Goal: Check status: Check status

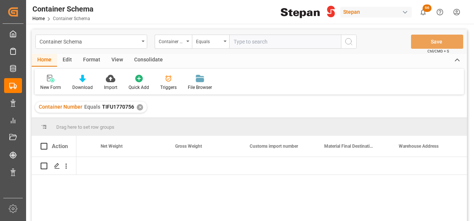
scroll to position [0, 3265]
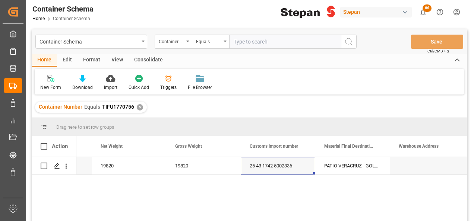
click at [137, 107] on div "✕" at bounding box center [140, 107] width 6 height 6
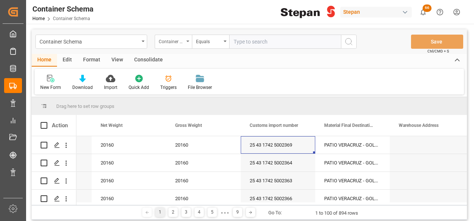
click at [190, 38] on div "Container Number" at bounding box center [173, 42] width 37 height 14
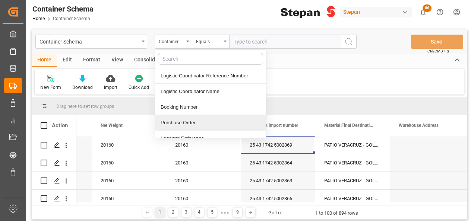
click at [176, 120] on div "Purchase Order" at bounding box center [210, 123] width 111 height 16
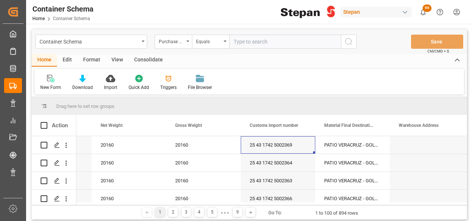
click at [265, 35] on input "text" at bounding box center [285, 42] width 112 height 14
paste input "4501451542"
type input "4501451542"
click at [346, 42] on circle "search button" at bounding box center [349, 41] width 6 height 6
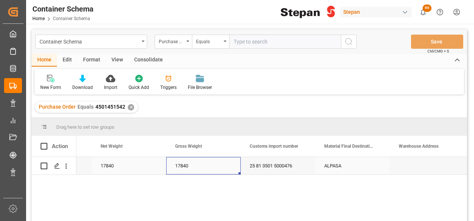
click at [188, 166] on div "17840" at bounding box center [203, 166] width 75 height 18
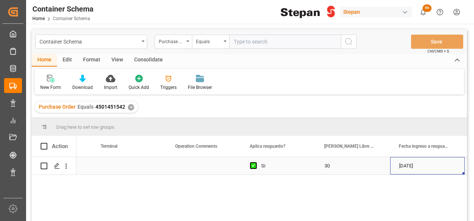
scroll to position [0, 4011]
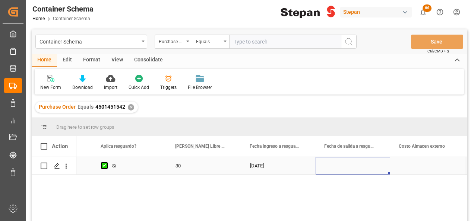
click at [325, 162] on div "Press SPACE to select this row." at bounding box center [353, 166] width 75 height 18
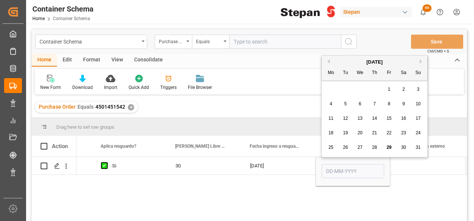
drag, startPoint x: 388, startPoint y: 145, endPoint x: 375, endPoint y: 161, distance: 20.7
click at [388, 146] on span "29" at bounding box center [389, 147] width 5 height 5
type input "[DATE]"
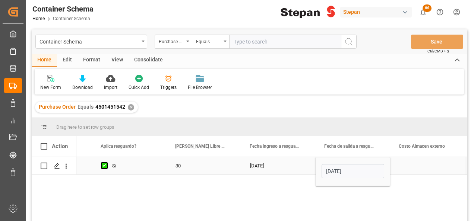
click at [294, 166] on div "18-07-2025" at bounding box center [278, 166] width 75 height 18
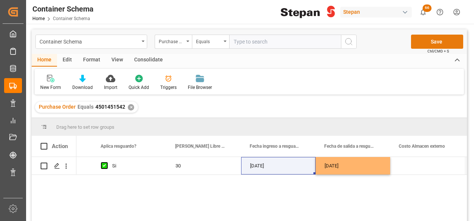
click at [427, 42] on button "Save" at bounding box center [437, 42] width 52 height 14
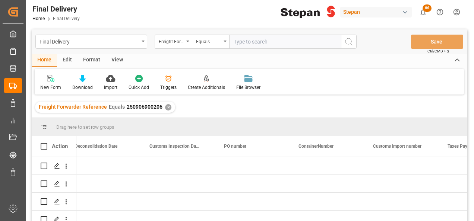
scroll to position [0, 383]
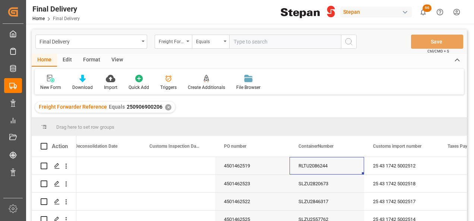
click at [167, 105] on div "✕" at bounding box center [168, 107] width 6 height 6
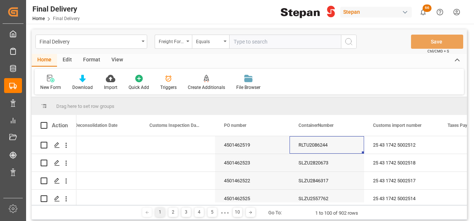
click at [188, 41] on icon "open menu" at bounding box center [187, 41] width 3 height 1
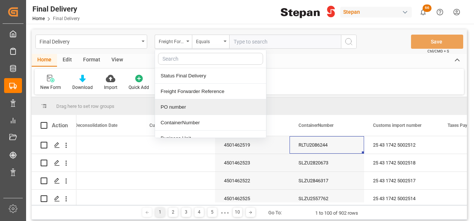
click at [174, 108] on div "PO number" at bounding box center [210, 108] width 111 height 16
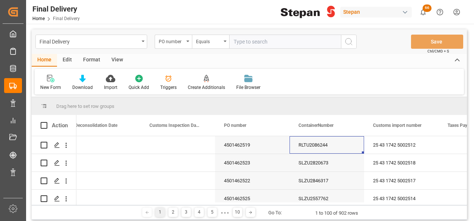
click at [243, 41] on input "text" at bounding box center [285, 42] width 112 height 14
paste input "4501459237"
type input "4501459237"
click at [348, 42] on icon "search button" at bounding box center [348, 41] width 9 height 9
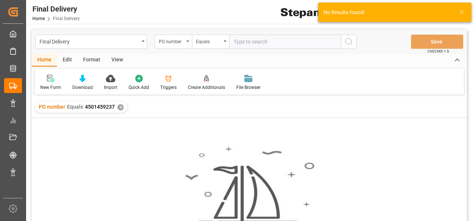
click at [120, 105] on div "✕" at bounding box center [120, 107] width 6 height 6
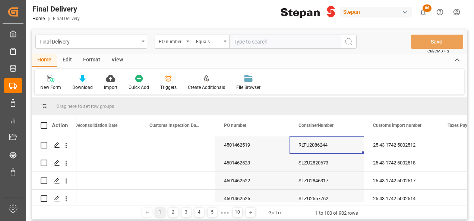
click at [247, 41] on input "text" at bounding box center [285, 42] width 112 height 14
paste input "4501459237"
click at [233, 39] on input "4501459237" at bounding box center [285, 42] width 112 height 14
drag, startPoint x: 263, startPoint y: 42, endPoint x: 341, endPoint y: 34, distance: 78.7
click at [264, 42] on input "4501459237" at bounding box center [285, 42] width 112 height 14
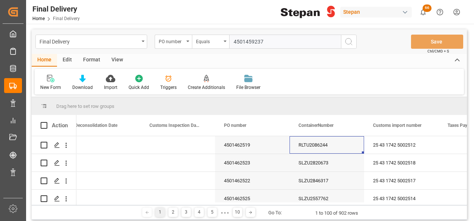
type input "4501459237"
click at [349, 40] on icon "search button" at bounding box center [348, 41] width 9 height 9
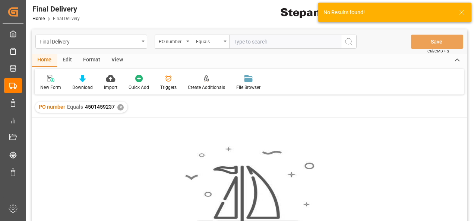
click at [122, 108] on div "✕" at bounding box center [120, 107] width 6 height 6
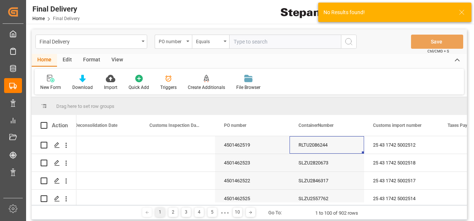
click at [239, 42] on input "text" at bounding box center [285, 42] width 112 height 14
paste input "4501459237"
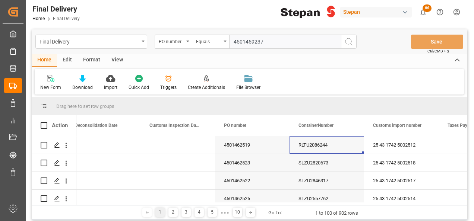
click at [235, 37] on input "4501459237" at bounding box center [285, 42] width 112 height 14
type input "4501459237"
click at [352, 40] on icon "search button" at bounding box center [348, 41] width 9 height 9
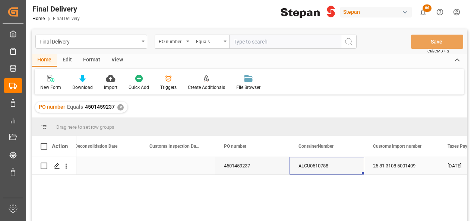
click at [165, 168] on div "Press SPACE to select this row." at bounding box center [178, 166] width 75 height 18
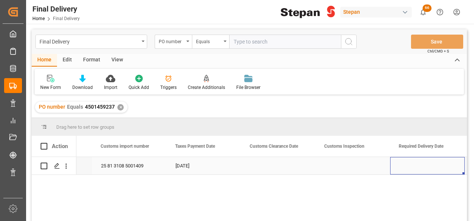
scroll to position [0, 655]
click at [284, 165] on div "Press SPACE to select this row." at bounding box center [278, 166] width 75 height 18
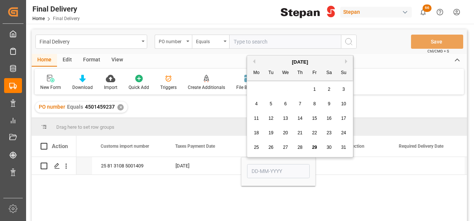
click at [317, 147] on div "29" at bounding box center [314, 148] width 9 height 9
type input "[DATE]"
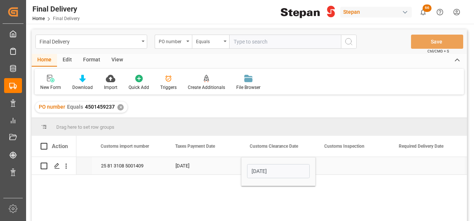
click at [352, 164] on div "Press SPACE to select this row." at bounding box center [353, 166] width 75 height 18
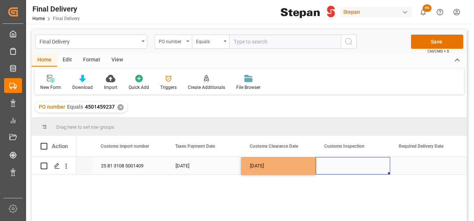
click at [362, 163] on div "Press SPACE to select this row." at bounding box center [353, 166] width 75 height 18
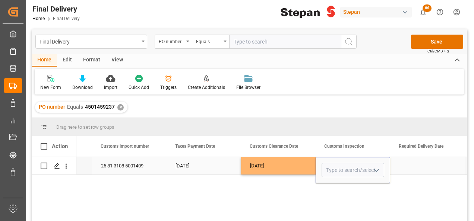
click at [379, 168] on icon "open menu" at bounding box center [376, 170] width 9 height 9
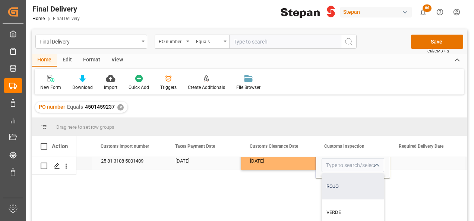
scroll to position [9, 655]
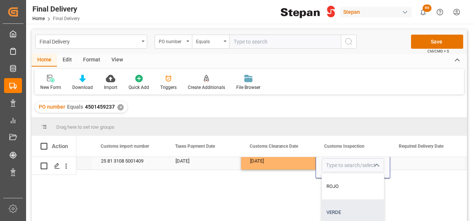
click at [335, 209] on div "VERDE" at bounding box center [353, 213] width 62 height 26
type input "VERDE"
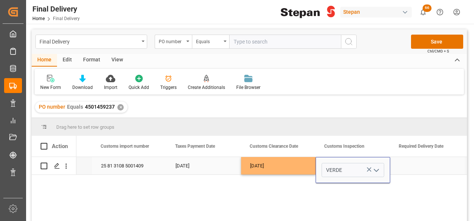
click at [302, 164] on div "[DATE]" at bounding box center [278, 166] width 75 height 18
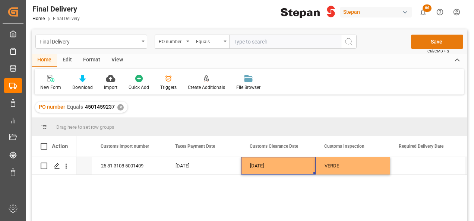
click at [426, 41] on button "Save" at bounding box center [437, 42] width 52 height 14
